Goal: Information Seeking & Learning: Learn about a topic

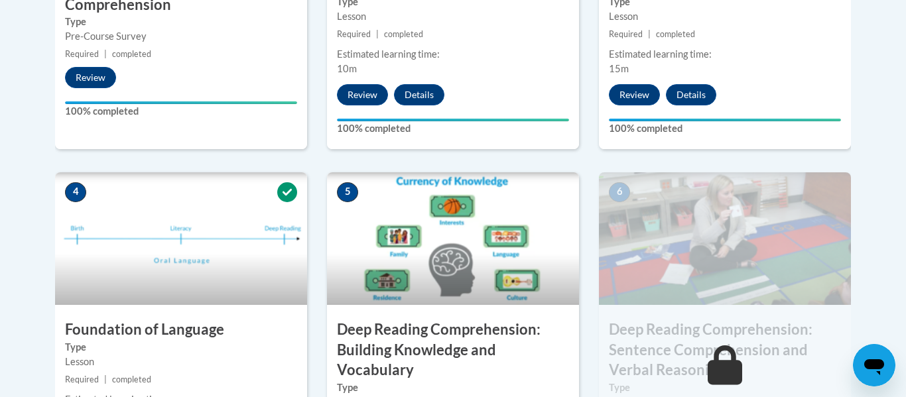
scroll to position [689, 0]
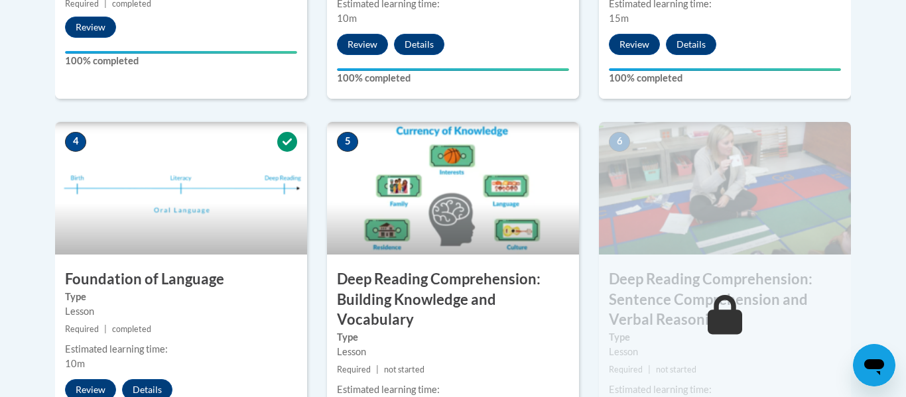
drag, startPoint x: 905, startPoint y: 30, endPoint x: 905, endPoint y: 158, distance: 128.0
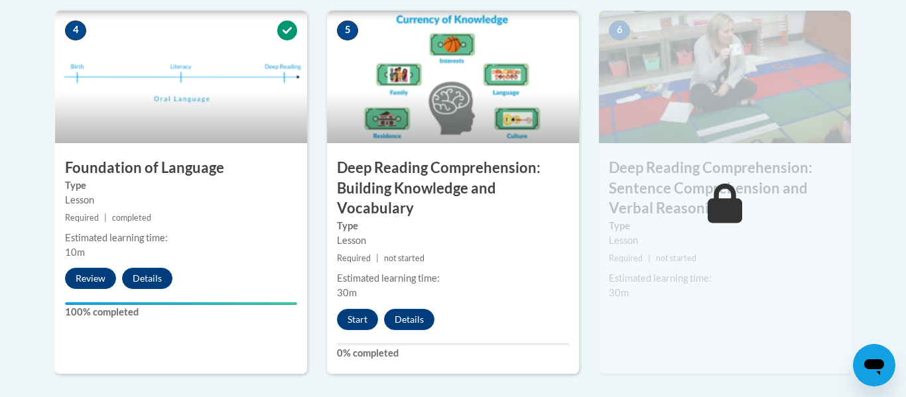
scroll to position [805, 0]
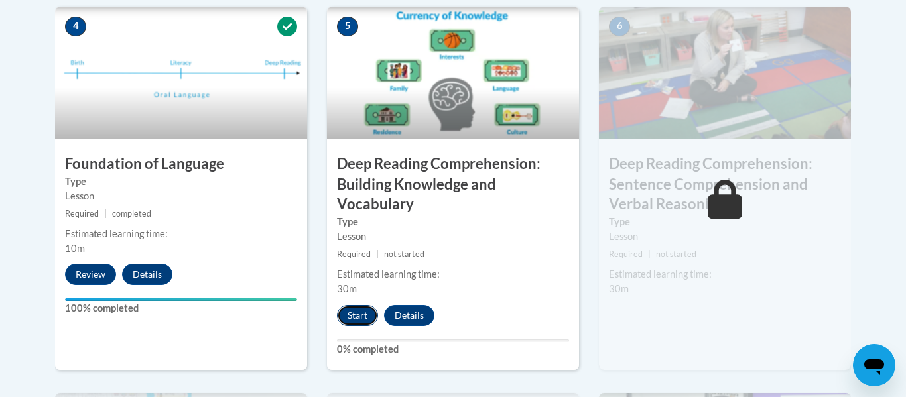
click at [366, 314] on button "Start" at bounding box center [357, 315] width 41 height 21
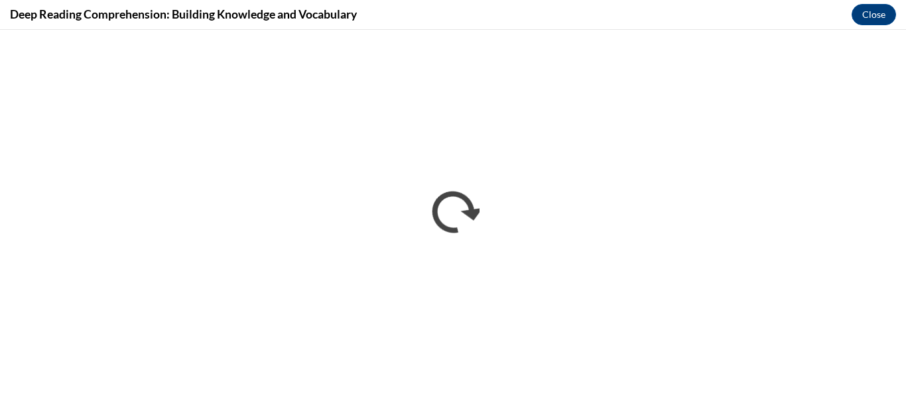
scroll to position [0, 0]
